Goal: Information Seeking & Learning: Learn about a topic

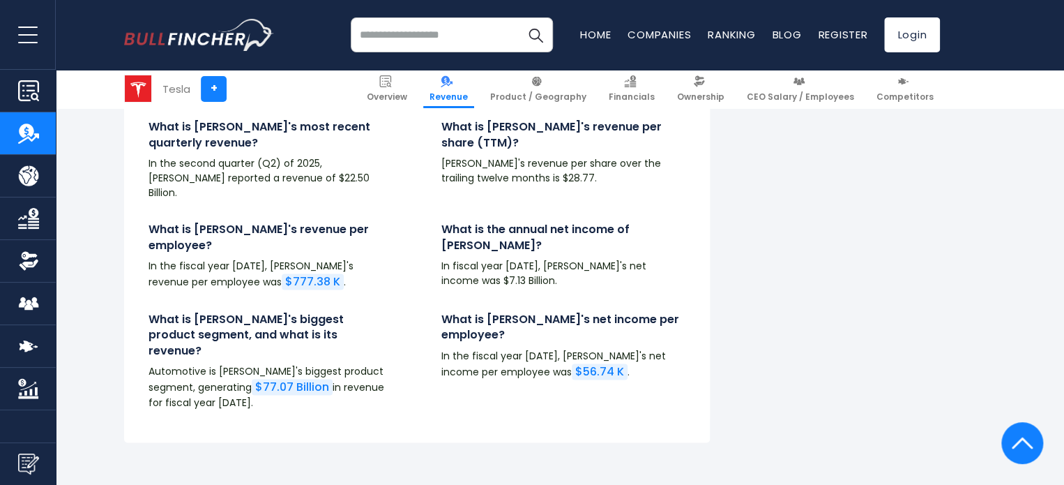
scroll to position [3418, 0]
click at [638, 94] on span "Financials" at bounding box center [632, 96] width 46 height 11
click at [463, 88] on link "Revenue" at bounding box center [448, 89] width 51 height 38
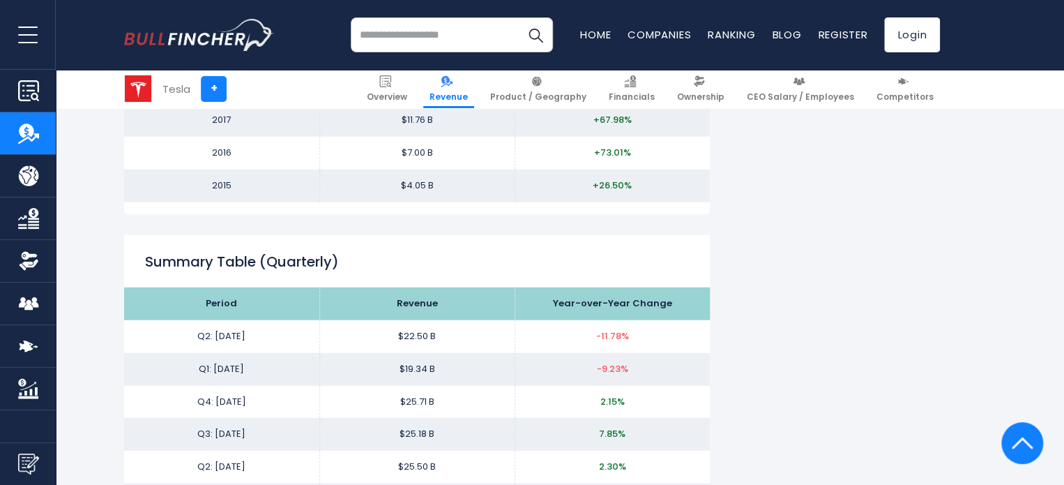
scroll to position [1744, 0]
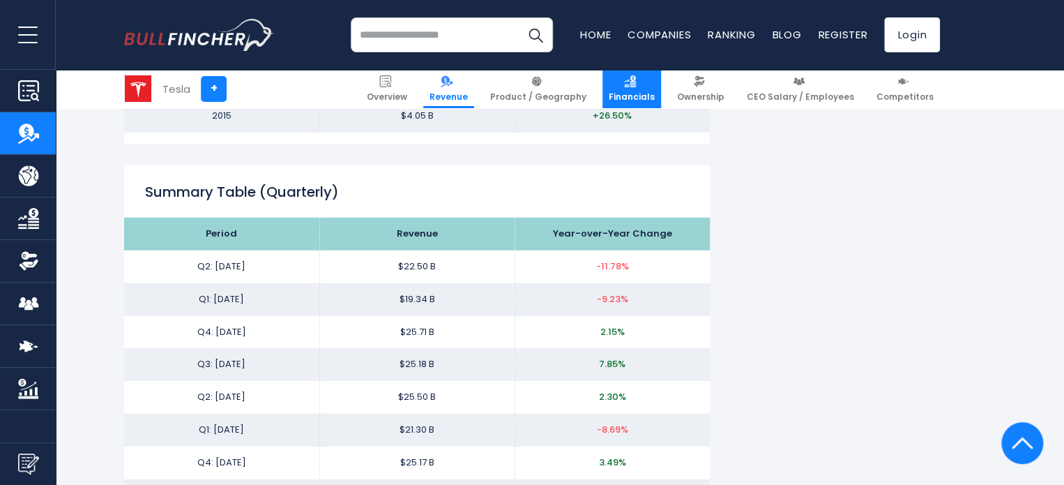
click at [646, 91] on span "Financials" at bounding box center [632, 96] width 46 height 11
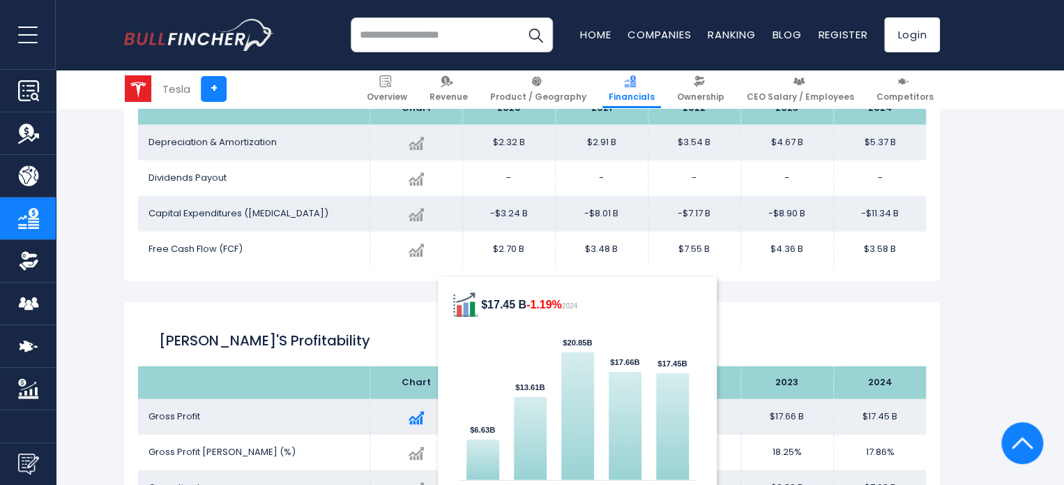
scroll to position [1707, 0]
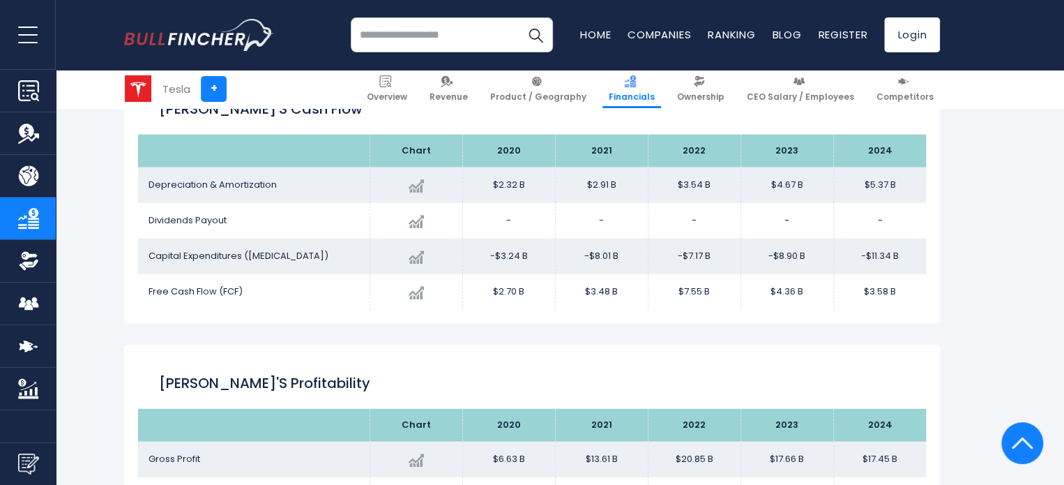
click at [361, 365] on div "[PERSON_NAME]'s Profitability" at bounding box center [532, 384] width 788 height 50
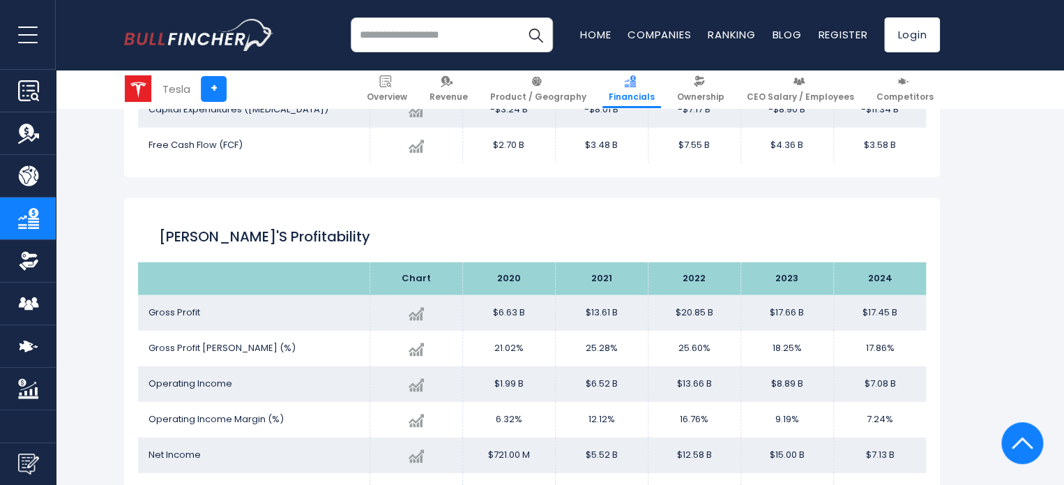
scroll to position [1917, 0]
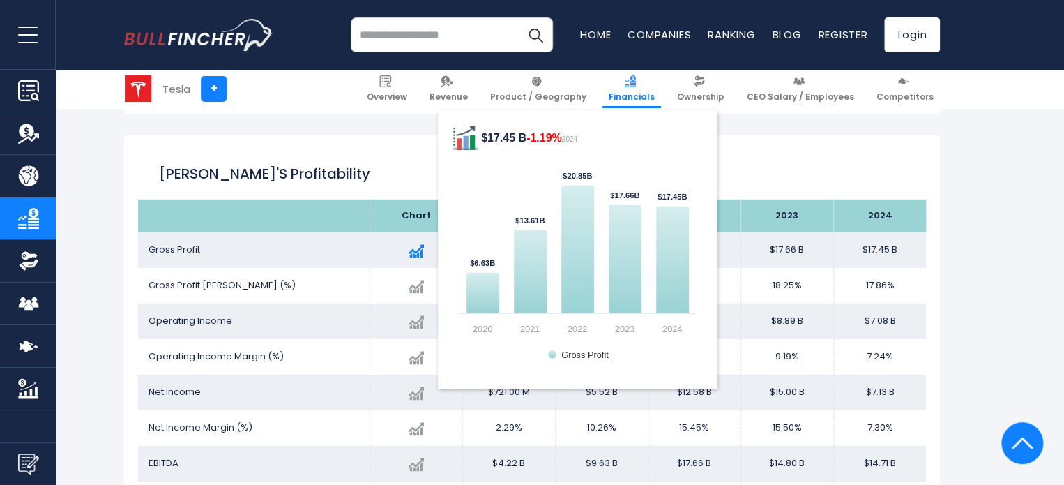
click at [418, 254] on img at bounding box center [416, 250] width 15 height 15
click at [677, 194] on text "$17.45B ​ $17.45B" at bounding box center [672, 197] width 29 height 8
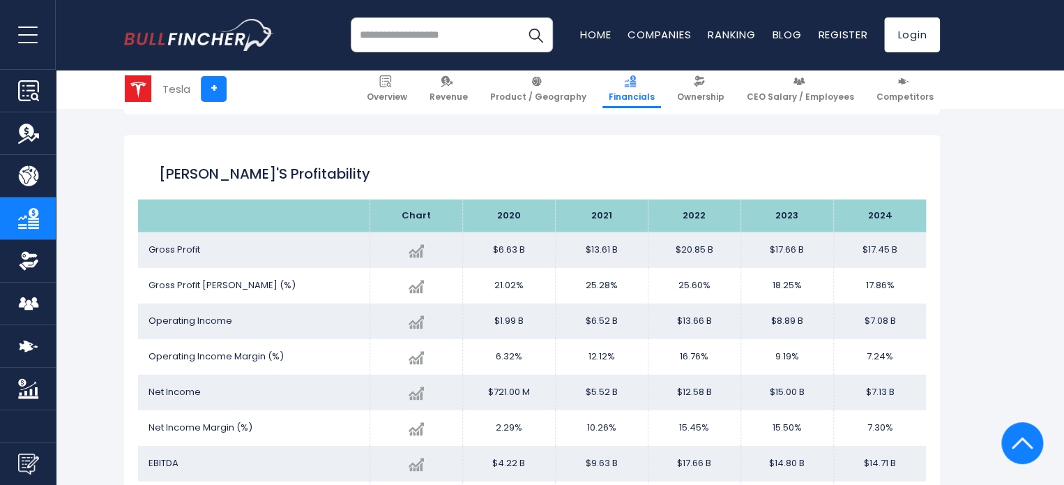
click at [890, 243] on td "$17.45 B" at bounding box center [880, 250] width 93 height 36
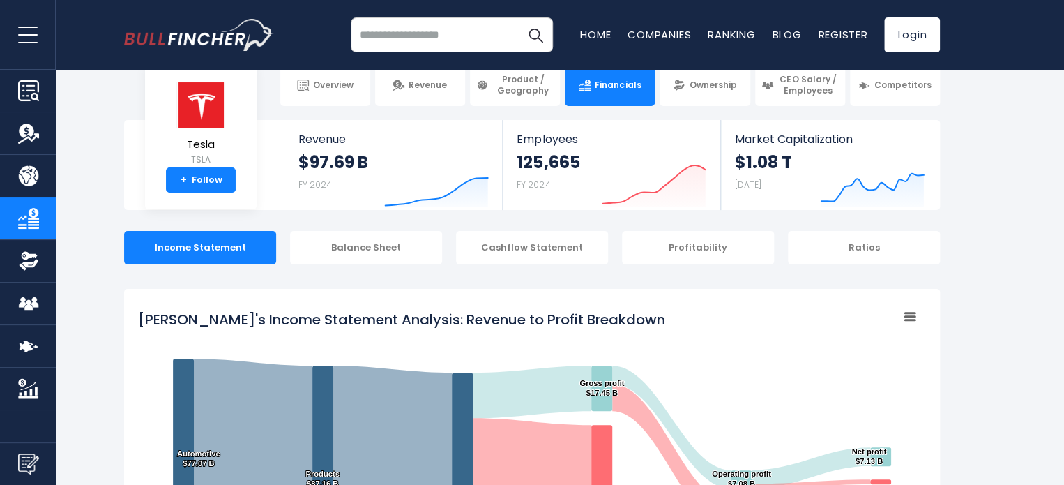
scroll to position [0, 0]
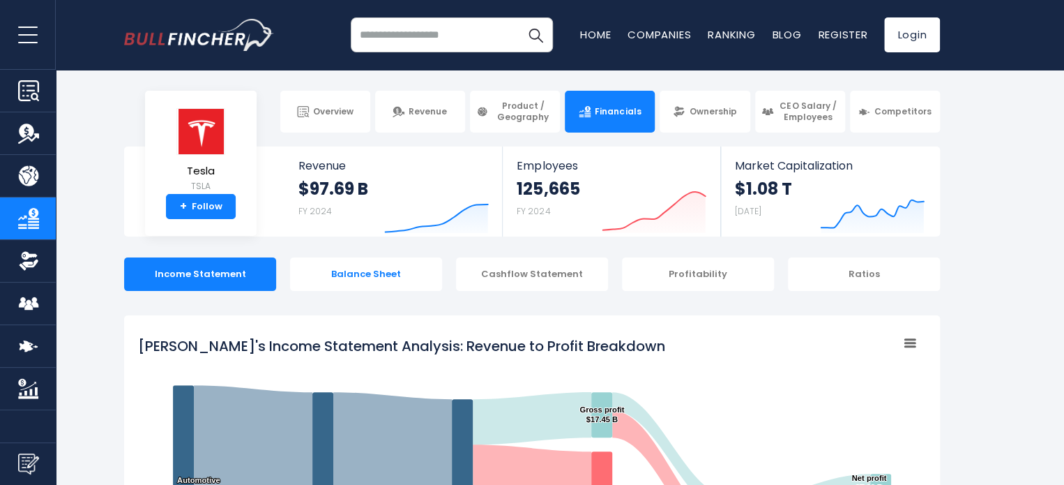
click at [407, 265] on div "Balance Sheet" at bounding box center [366, 273] width 152 height 33
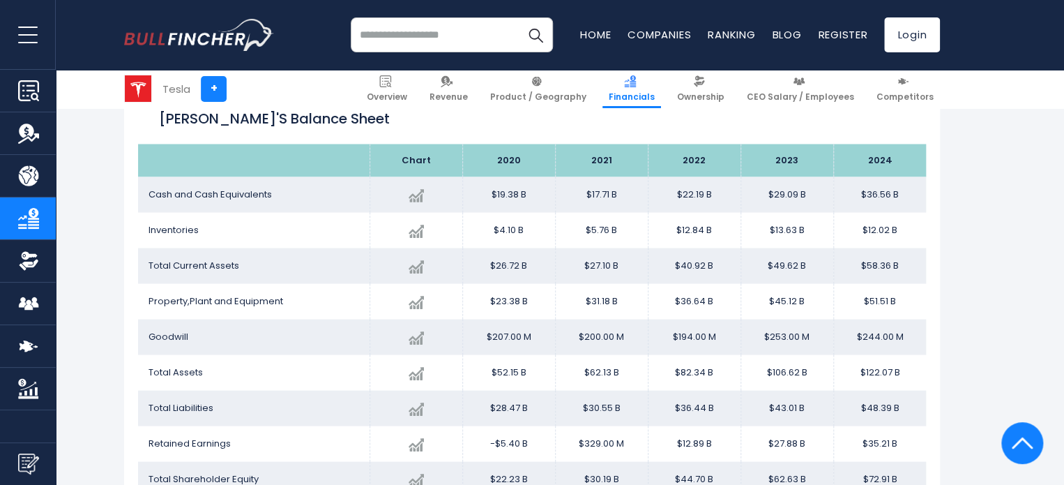
scroll to position [1242, 0]
